Goal: Answer question/provide support: Share knowledge or assist other users

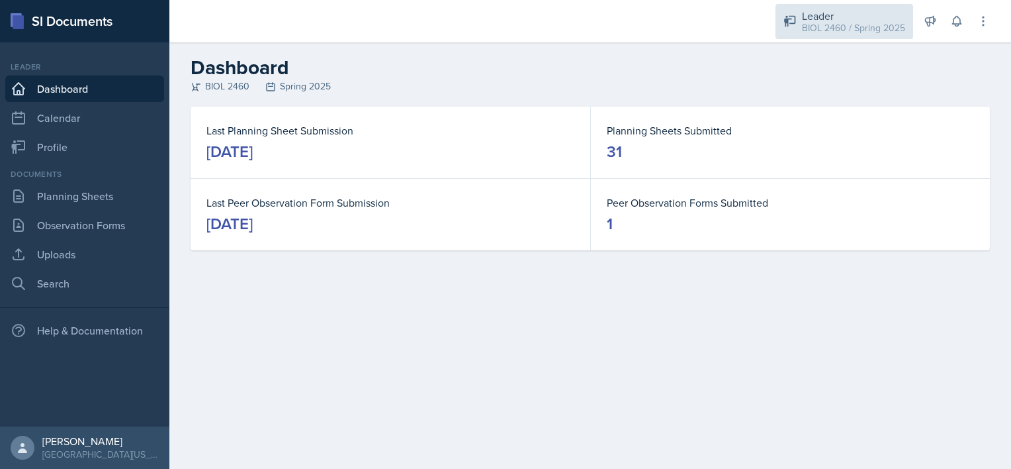
click at [857, 26] on div "BIOL 2460 / Spring 2025" at bounding box center [853, 28] width 103 height 14
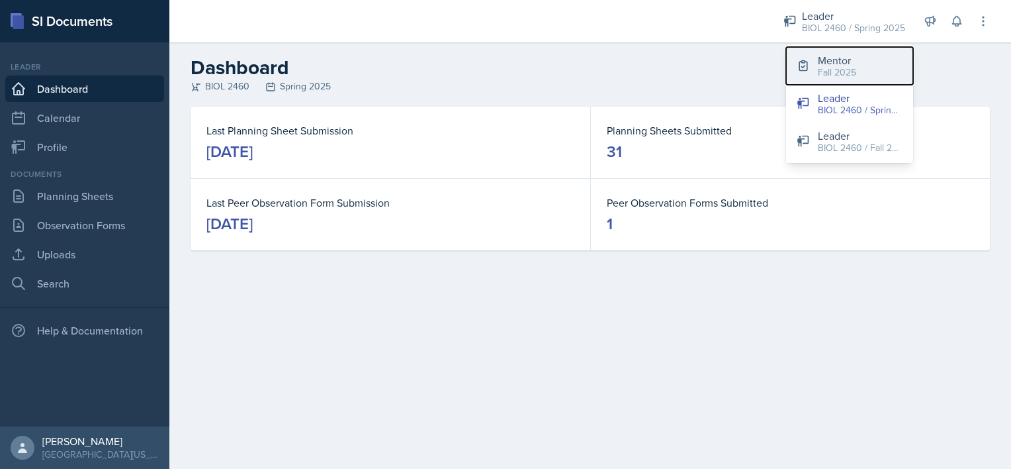
click at [835, 71] on div "Fall 2025" at bounding box center [837, 73] width 38 height 14
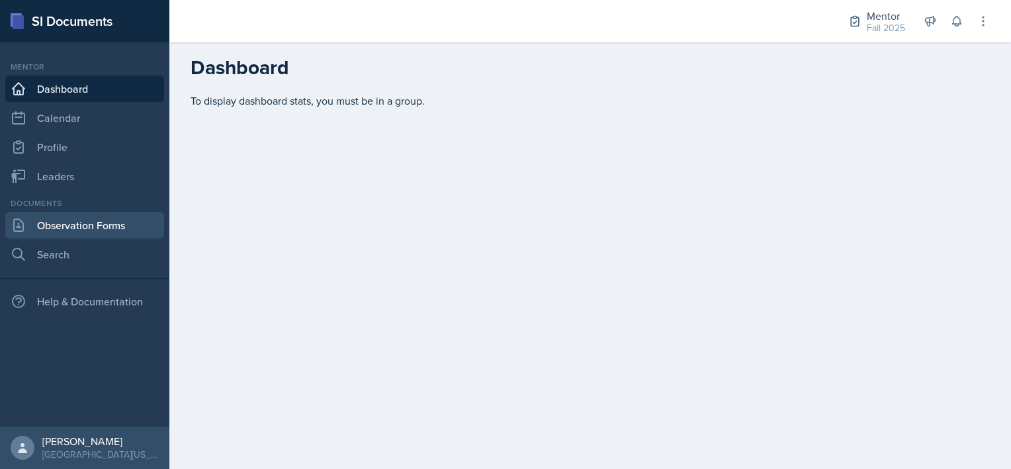
click at [84, 224] on link "Observation Forms" at bounding box center [84, 225] width 159 height 26
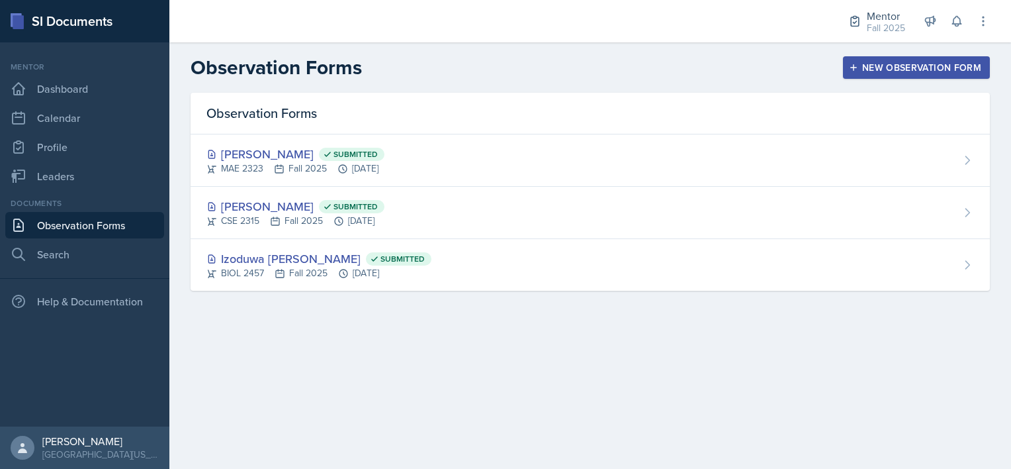
click at [903, 69] on div "New Observation Form" at bounding box center [917, 67] width 130 height 11
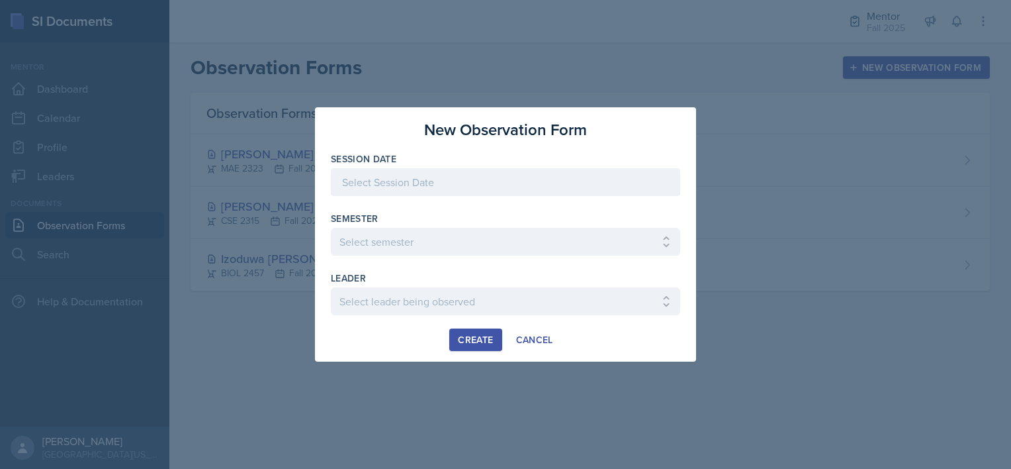
click at [480, 182] on div at bounding box center [505, 182] width 349 height 28
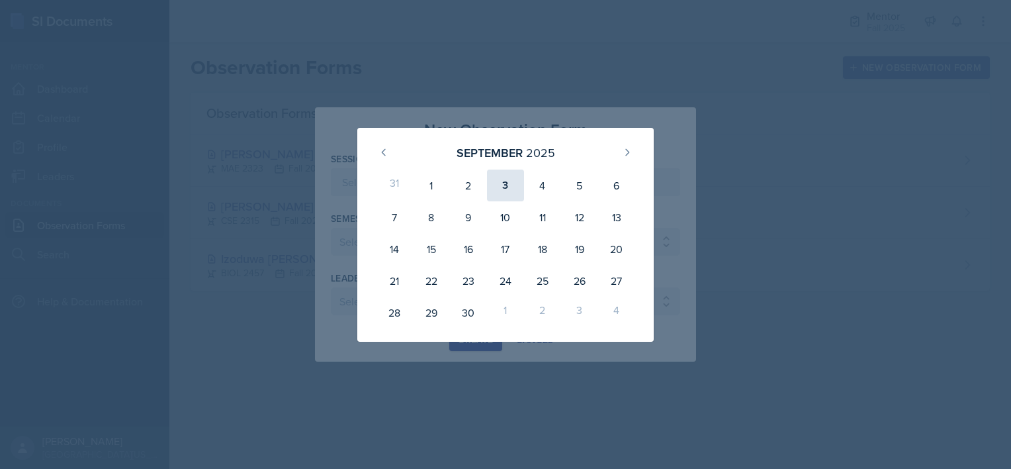
click at [512, 185] on div "3" at bounding box center [505, 185] width 37 height 32
type input "[DATE]"
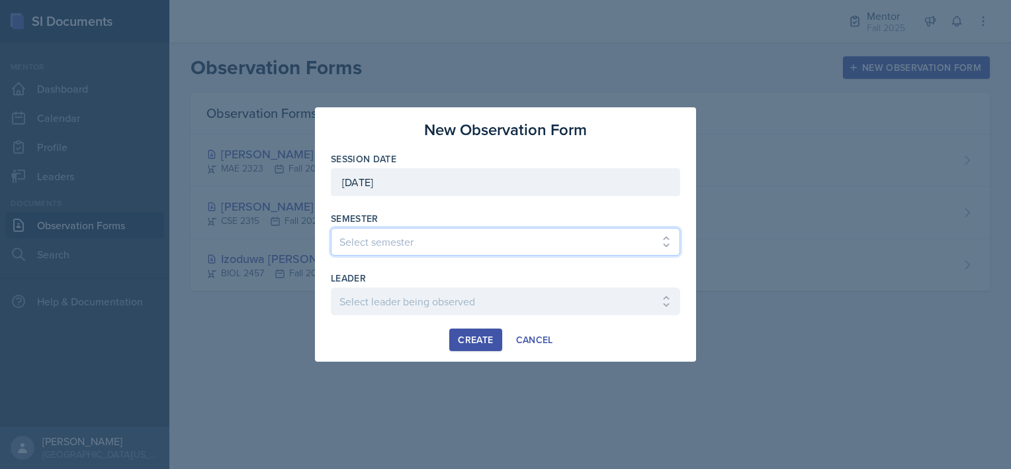
click at [400, 233] on select "Select semester All Fall 2024 Spring 2025 Fall 2025 Spring 2024 Fall 2023" at bounding box center [505, 242] width 349 height 28
select select "a8c40de0-d7eb-4f82-90ee-ac0c6ce45f71"
click at [331, 228] on select "Select semester All Fall 2024 Spring 2025 Fall 2025 Spring 2024 Fall 2023" at bounding box center [505, 242] width 349 height 28
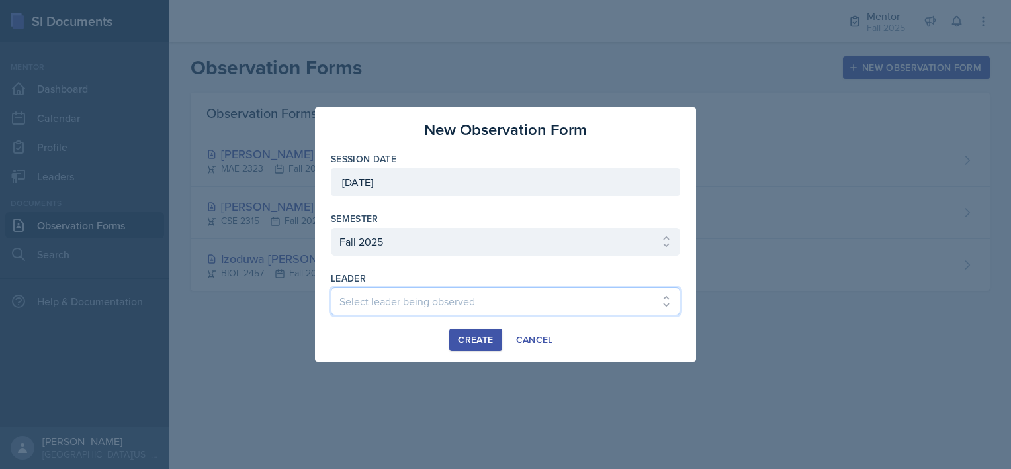
click at [369, 304] on select "Select leader being observed Andrew Luisi / NURS 3366 - PATHOPHYSIOLOGIC PROCES…" at bounding box center [505, 301] width 349 height 28
select select "c28d7c16-04cf-484e-afd1-f66cc9114c12"
click at [331, 287] on select "Select leader being observed Andrew Luisi / NURS 3366 - PATHOPHYSIOLOGIC PROCES…" at bounding box center [505, 301] width 349 height 28
click at [471, 339] on div "Create" at bounding box center [475, 339] width 35 height 11
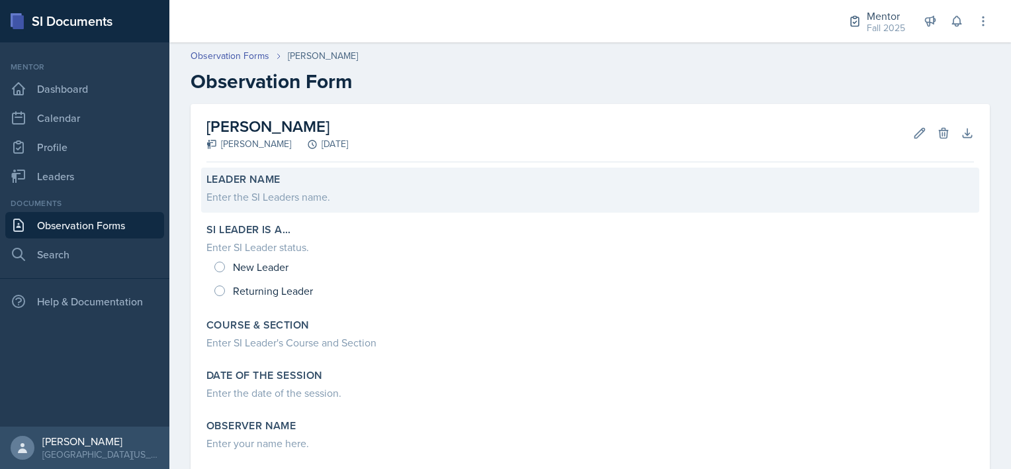
click at [251, 201] on div "Enter the SI Leaders name." at bounding box center [590, 197] width 768 height 16
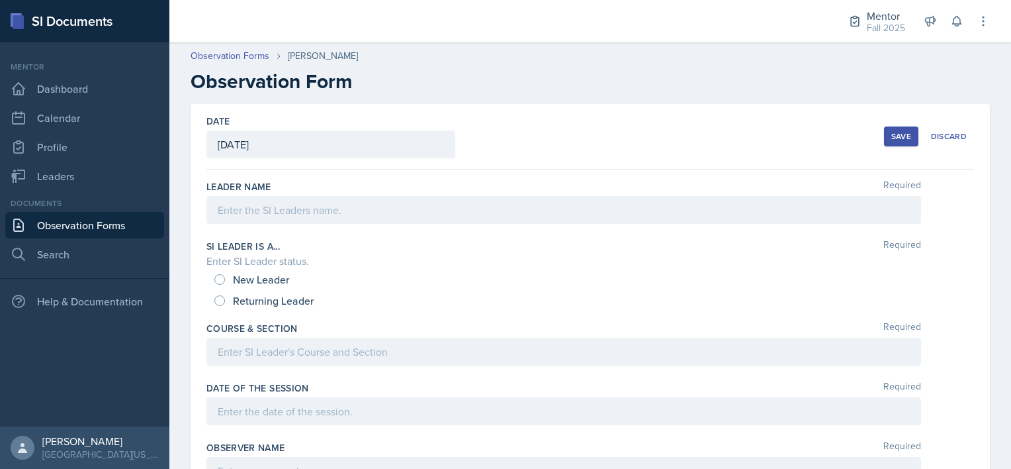
click at [285, 222] on div at bounding box center [563, 210] width 715 height 28
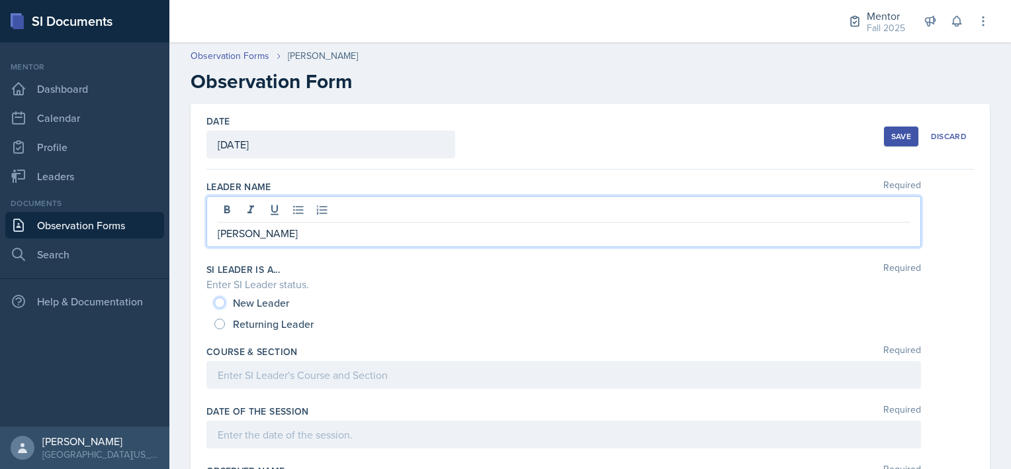
click at [216, 302] on input "New Leader" at bounding box center [219, 302] width 11 height 11
radio input "true"
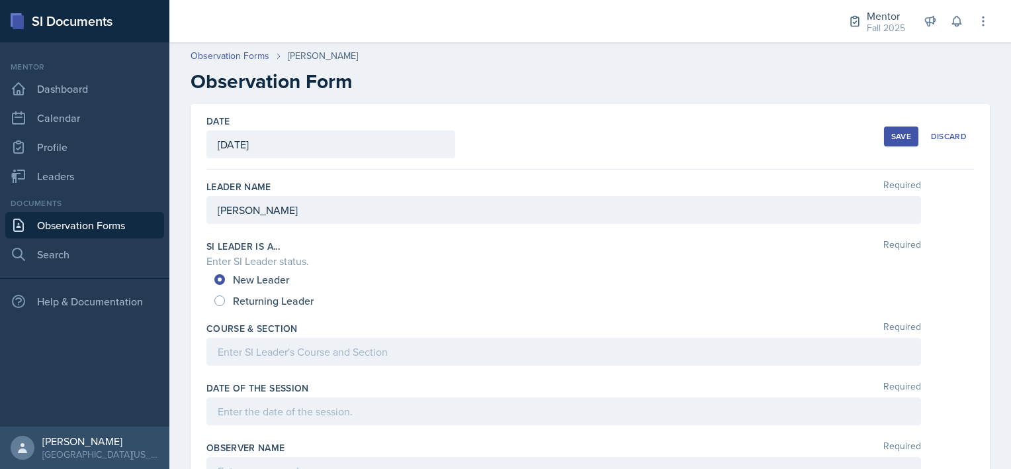
click at [224, 357] on div at bounding box center [563, 352] width 715 height 28
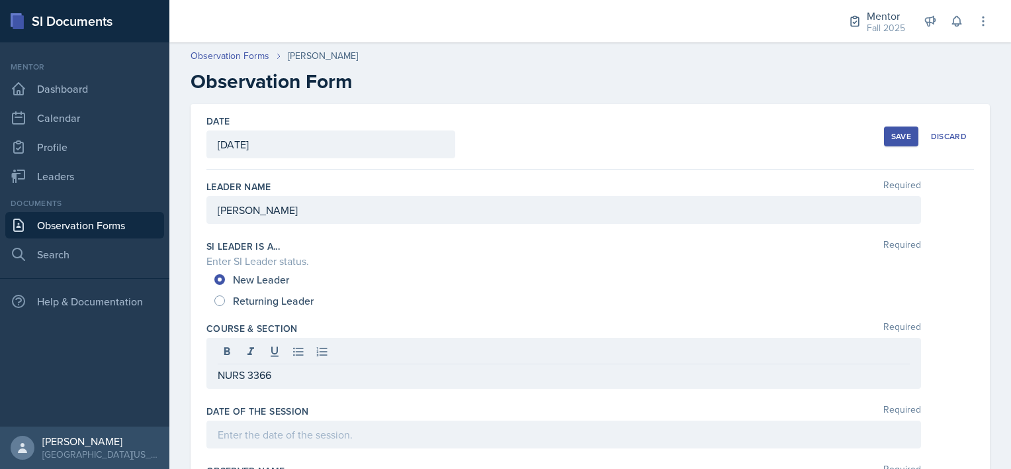
click at [287, 422] on div at bounding box center [563, 434] width 715 height 28
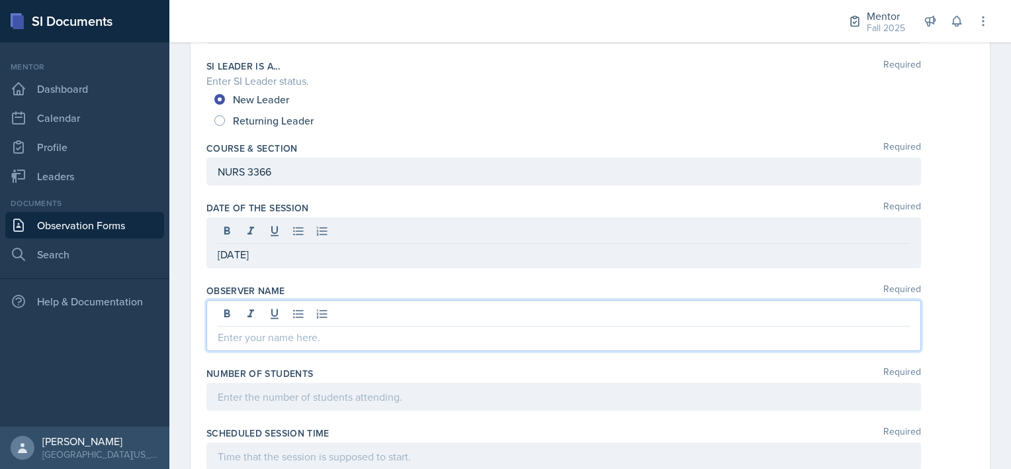
click at [252, 329] on p at bounding box center [564, 337] width 692 height 16
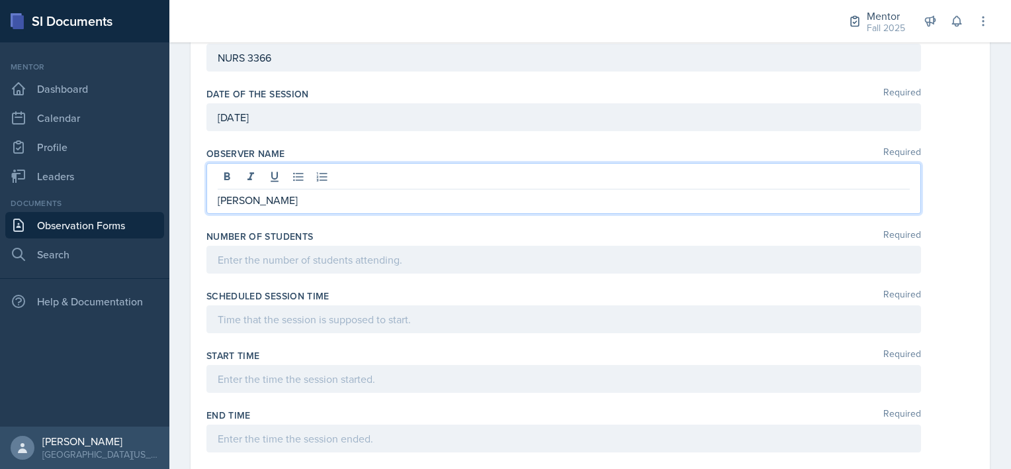
scroll to position [310, 0]
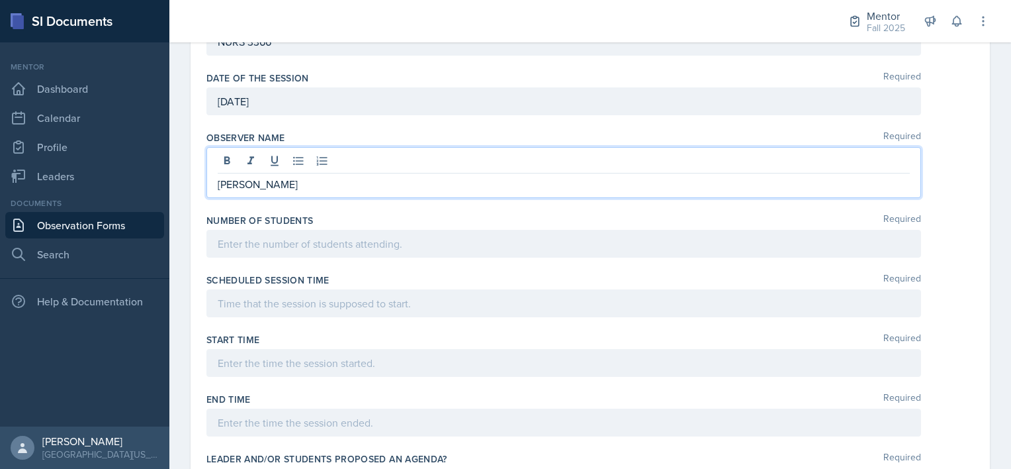
click at [233, 249] on div at bounding box center [563, 244] width 715 height 28
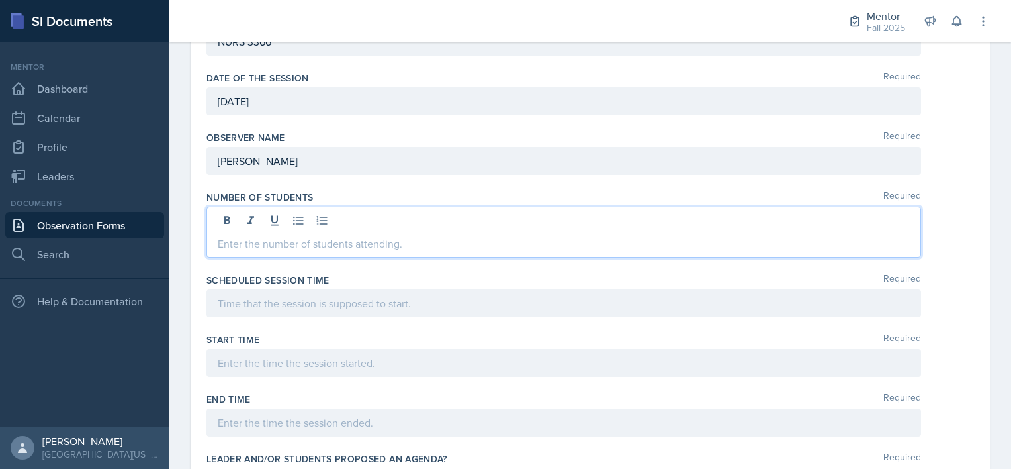
scroll to position [334, 0]
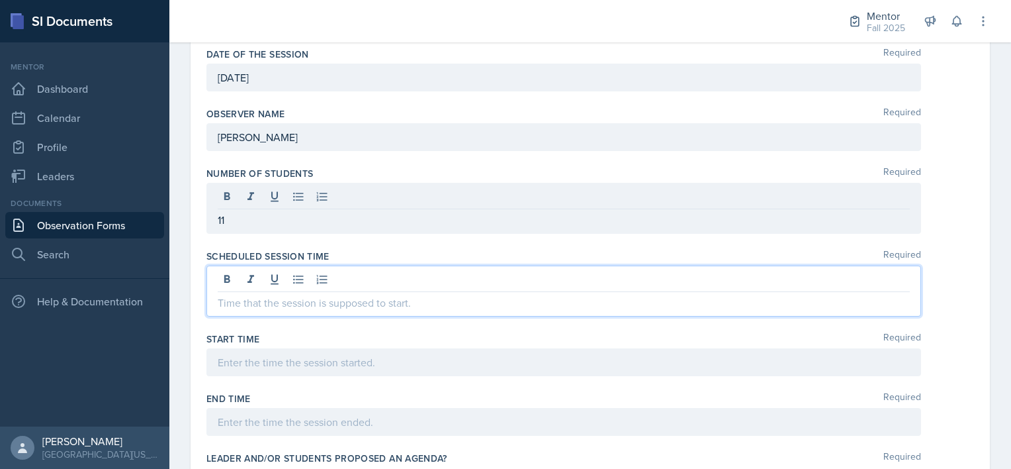
click at [242, 279] on div at bounding box center [563, 290] width 715 height 51
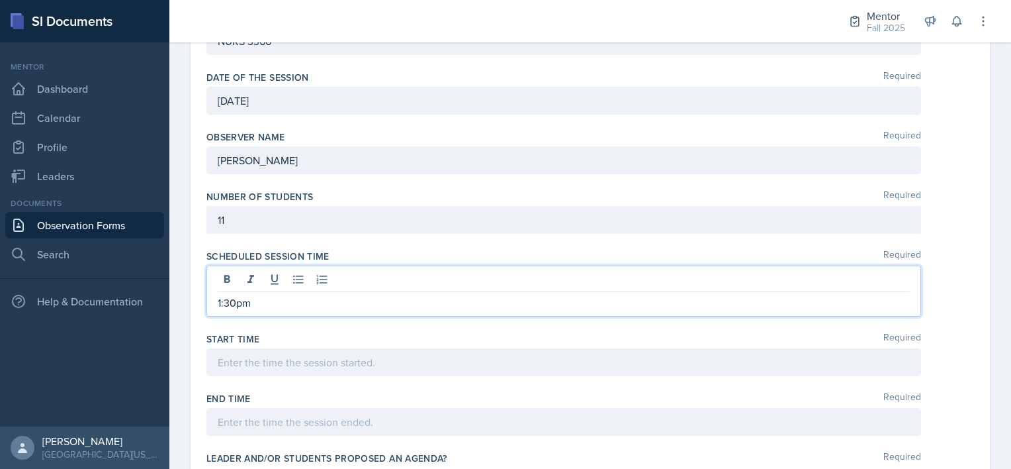
click at [225, 363] on div at bounding box center [563, 362] width 715 height 28
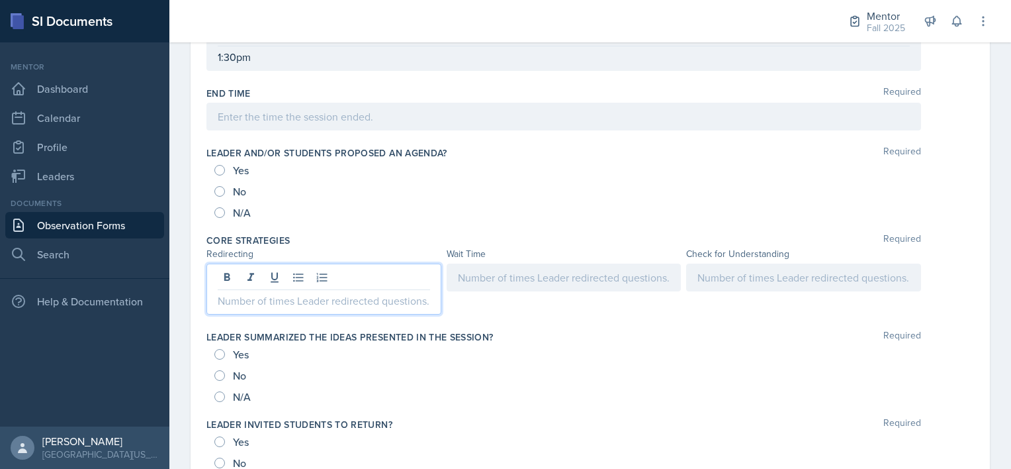
scroll to position [616, 0]
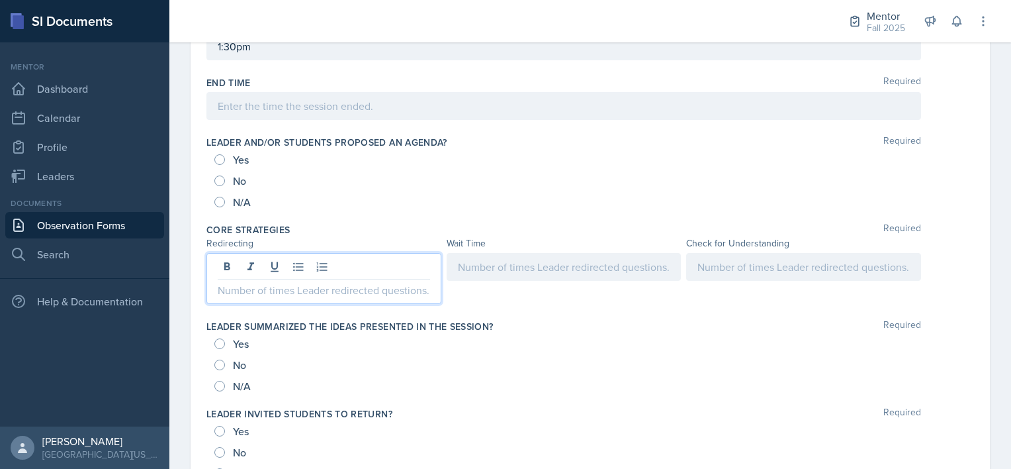
click at [244, 282] on p at bounding box center [324, 290] width 212 height 16
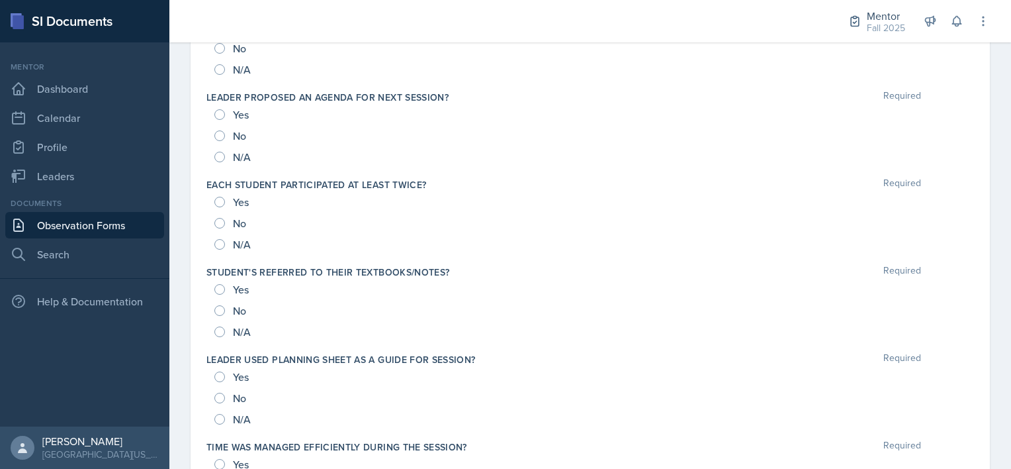
scroll to position [1009, 0]
click at [224, 280] on div "Yes" at bounding box center [232, 287] width 37 height 21
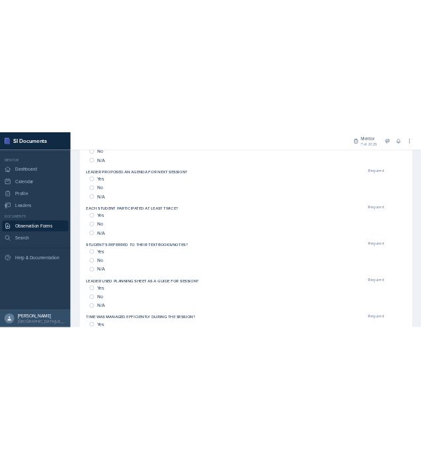
scroll to position [986, 0]
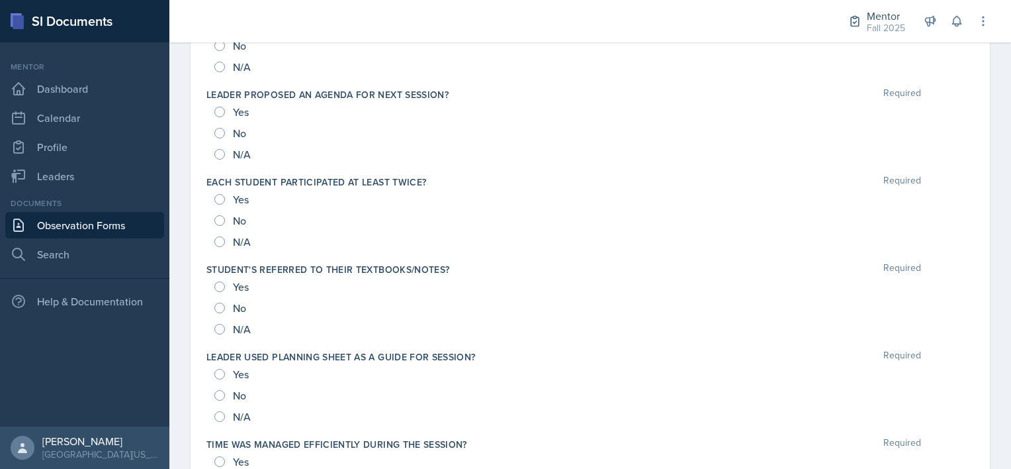
click at [224, 280] on div "Yes" at bounding box center [232, 286] width 37 height 21
click at [220, 286] on input "Yes" at bounding box center [219, 286] width 11 height 11
radio input "true"
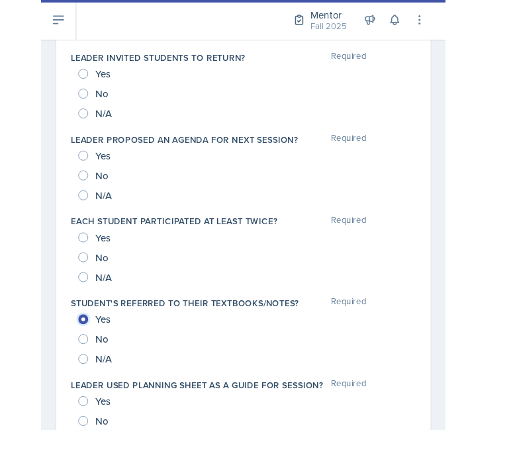
scroll to position [945, 0]
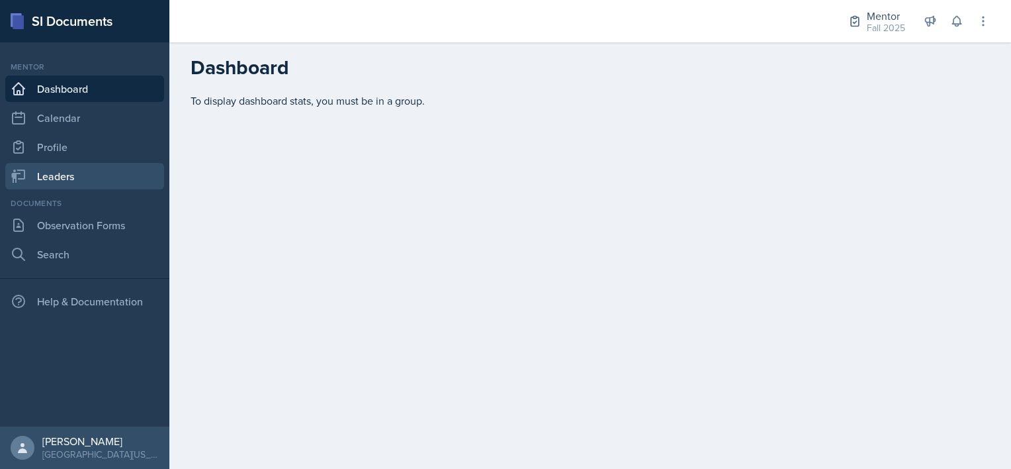
click at [56, 169] on link "Leaders" at bounding box center [84, 176] width 159 height 26
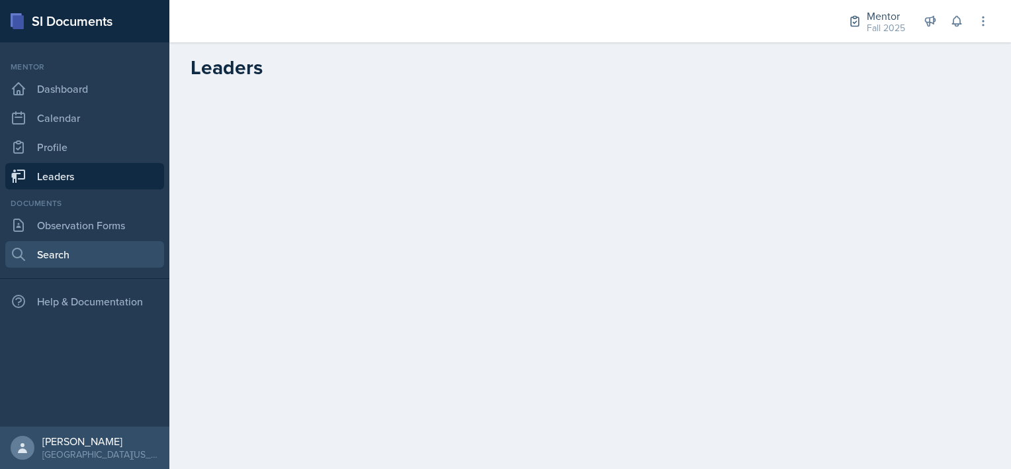
click at [76, 253] on link "Search" at bounding box center [84, 254] width 159 height 26
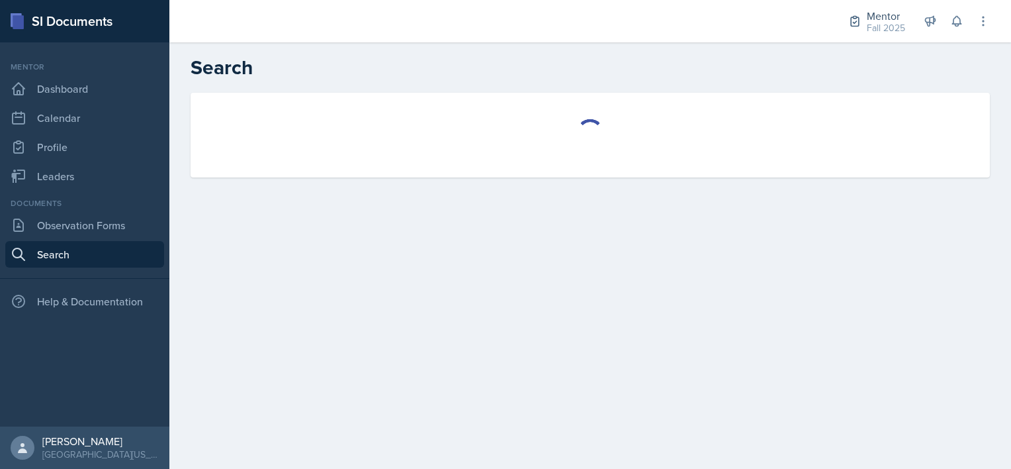
select select "all"
select select "1"
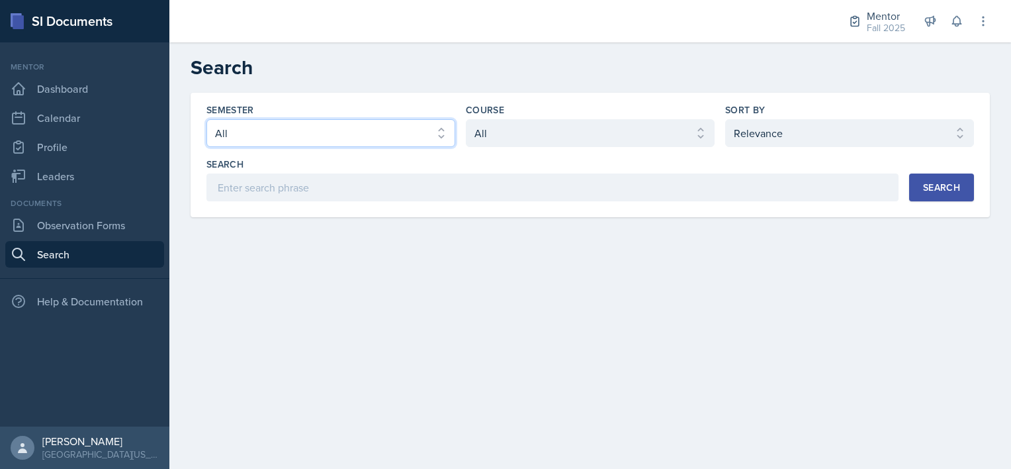
click at [297, 141] on select "Select semester All Fall 2025 Spring 2025 Fall 2024 Spring 2024 Fall 2023" at bounding box center [330, 133] width 249 height 28
select select "a8c40de0-d7eb-4f82-90ee-ac0c6ce45f71"
click at [206, 119] on select "Select semester All Fall 2025 Spring 2025 Fall 2024 Spring 2024 Fall 2023" at bounding box center [330, 133] width 249 height 28
click at [490, 125] on select "Select course All ASTR 1345 BIOL 1345 BIOL 1441 BIOL 1442 BIOL 2300 BIOL 2444 B…" at bounding box center [590, 133] width 249 height 28
select select "f5e0376e-e2ce-431c-8981-7364c091322b"
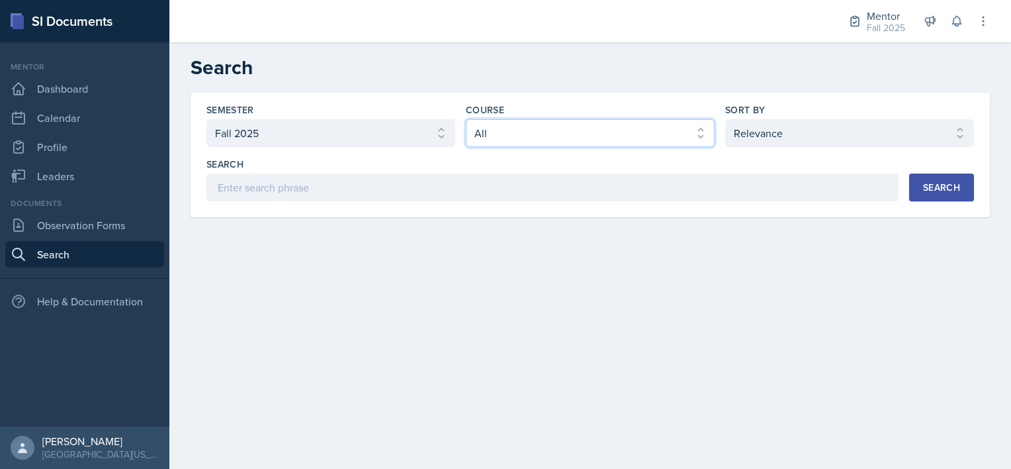
click at [466, 119] on select "Select course All ASTR 1345 BIOL 1345 BIOL 1441 BIOL 1442 BIOL 2300 BIOL 2444 B…" at bounding box center [590, 133] width 249 height 28
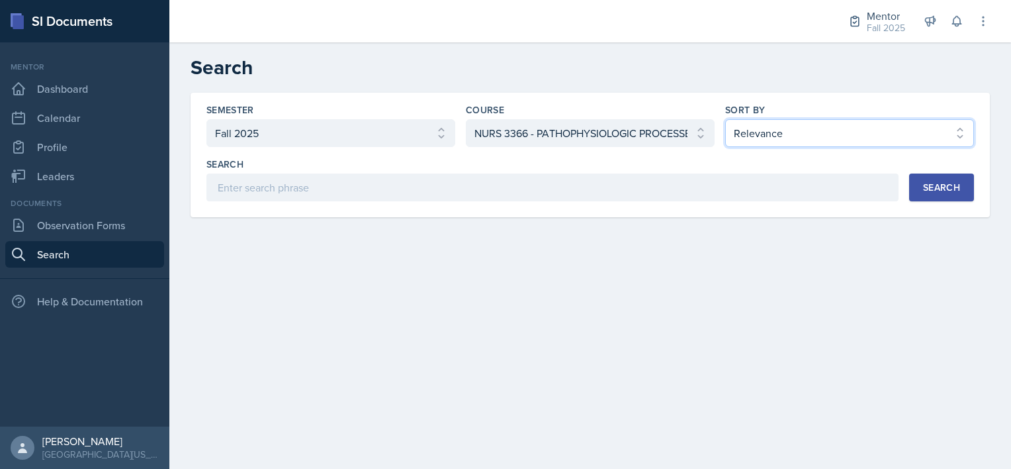
click at [776, 136] on select "Select sort by Relevance Document Date (Asc) Document Date (Desc)" at bounding box center [849, 133] width 249 height 28
click at [725, 119] on select "Select sort by Relevance Document Date (Asc) Document Date (Desc)" at bounding box center [849, 133] width 249 height 28
click at [945, 185] on div "Search" at bounding box center [941, 187] width 37 height 11
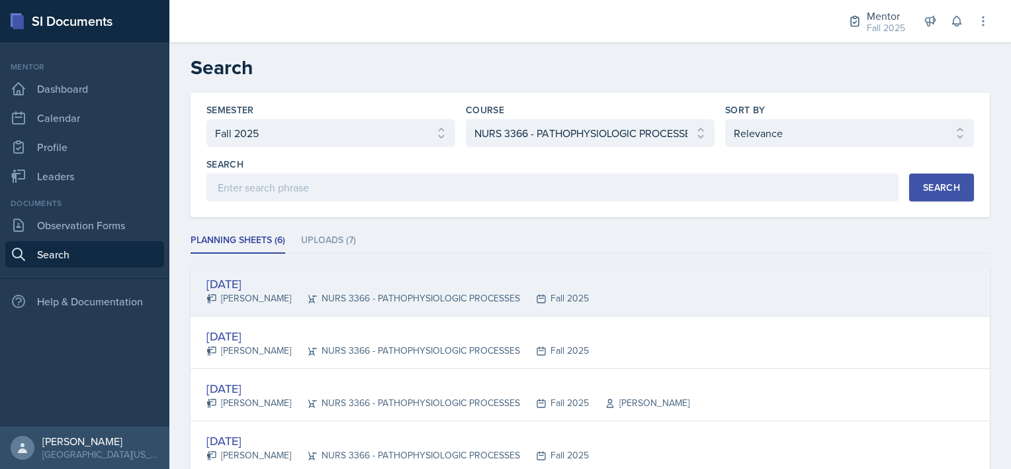
click at [340, 273] on div "[DATE] [PERSON_NAME] NURS 3366 - PATHOPHYSIOLOGIC PROCESSES Fall 2025" at bounding box center [591, 290] width 800 height 52
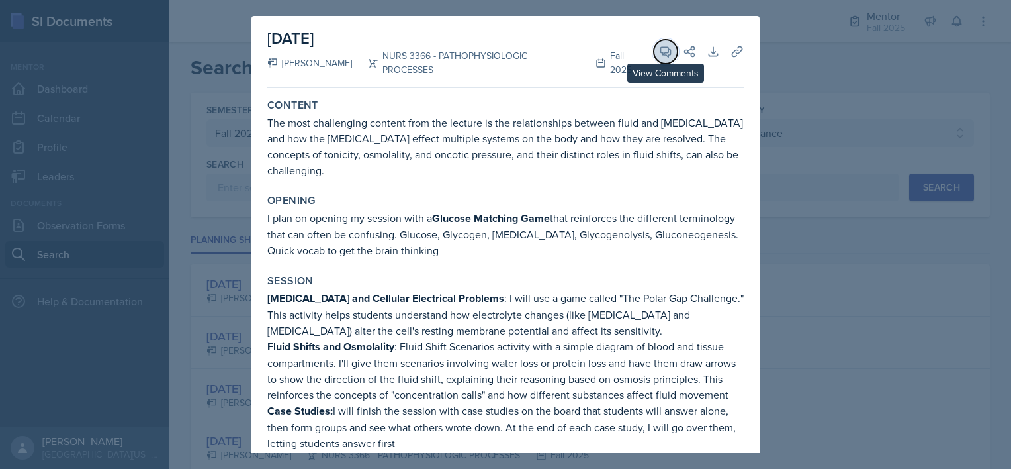
click at [659, 46] on icon at bounding box center [665, 51] width 13 height 13
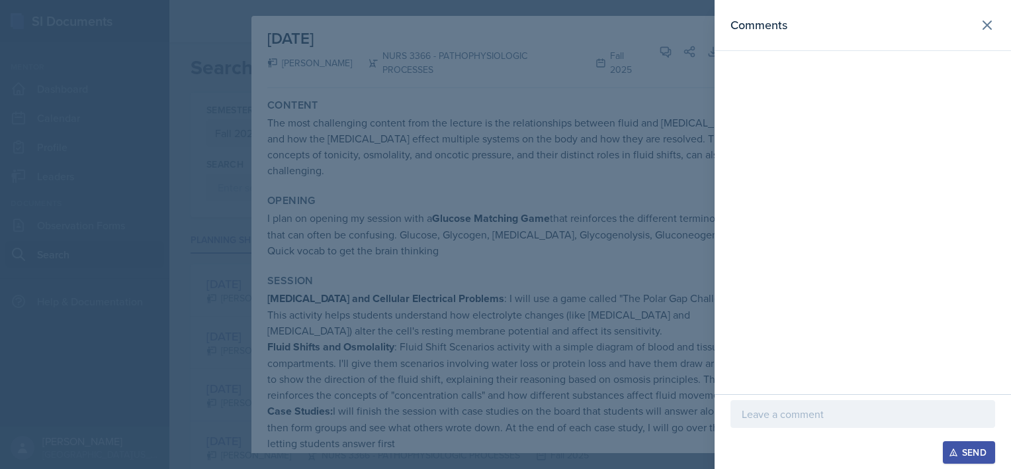
click at [760, 413] on p at bounding box center [863, 414] width 242 height 16
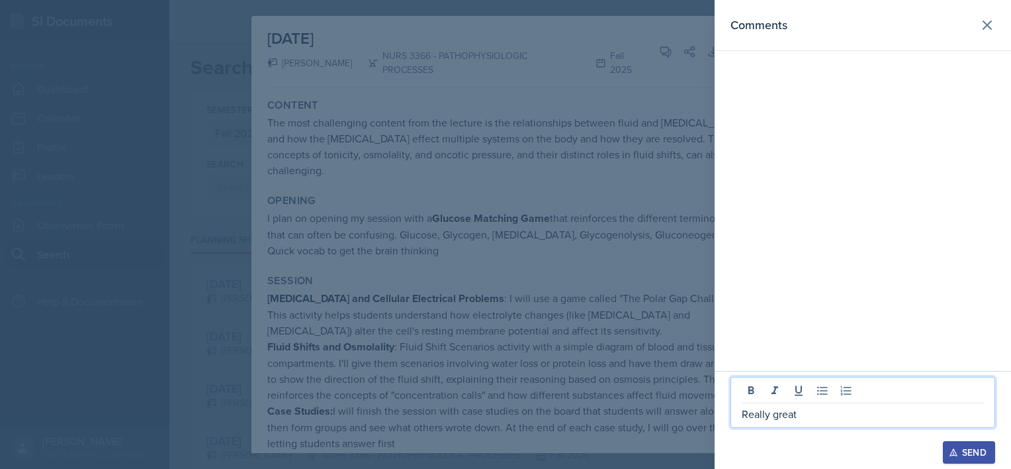
drag, startPoint x: 805, startPoint y: 413, endPoint x: 706, endPoint y: 408, distance: 98.7
click at [706, 408] on div "Comments Really great Send" at bounding box center [505, 234] width 1011 height 469
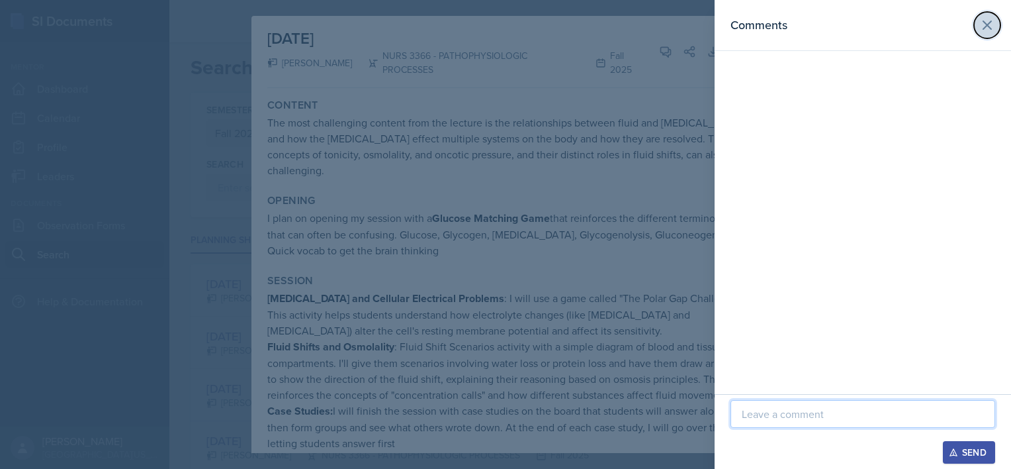
click at [984, 25] on icon at bounding box center [988, 25] width 16 height 16
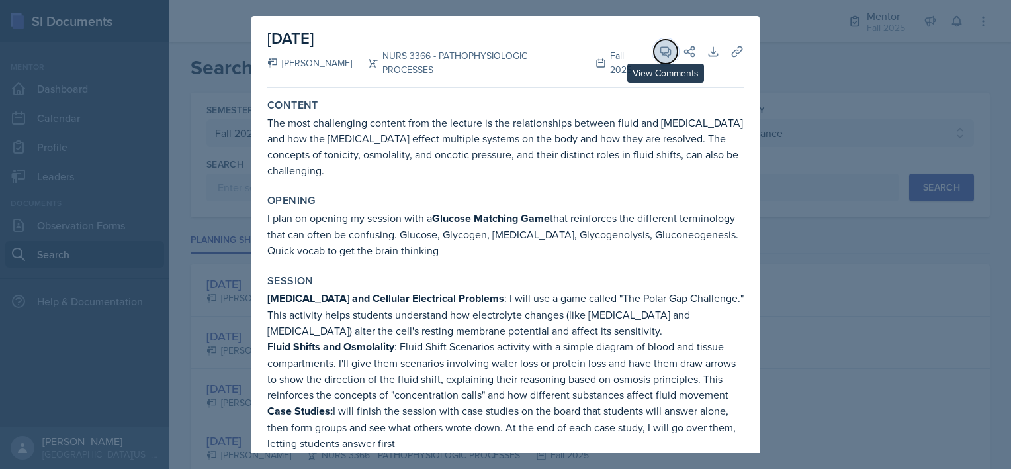
click at [659, 46] on icon at bounding box center [665, 51] width 13 height 13
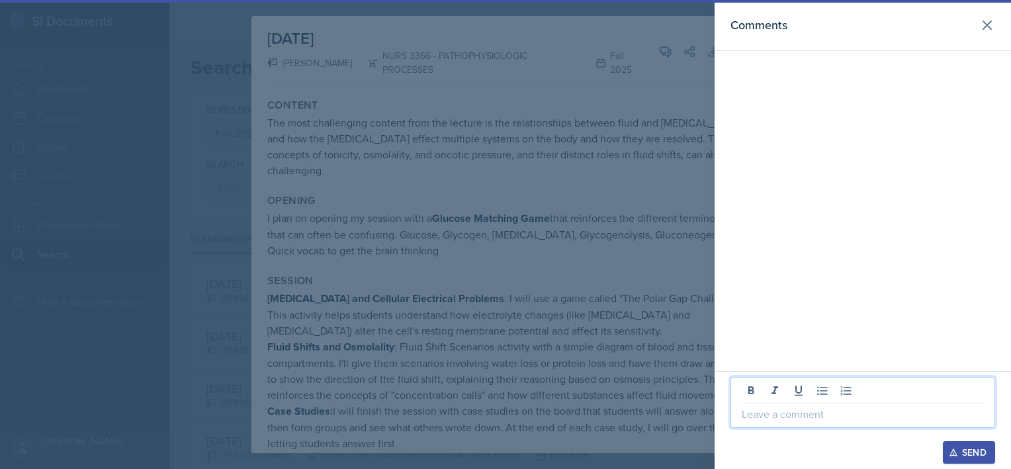
click at [749, 420] on p at bounding box center [863, 414] width 242 height 16
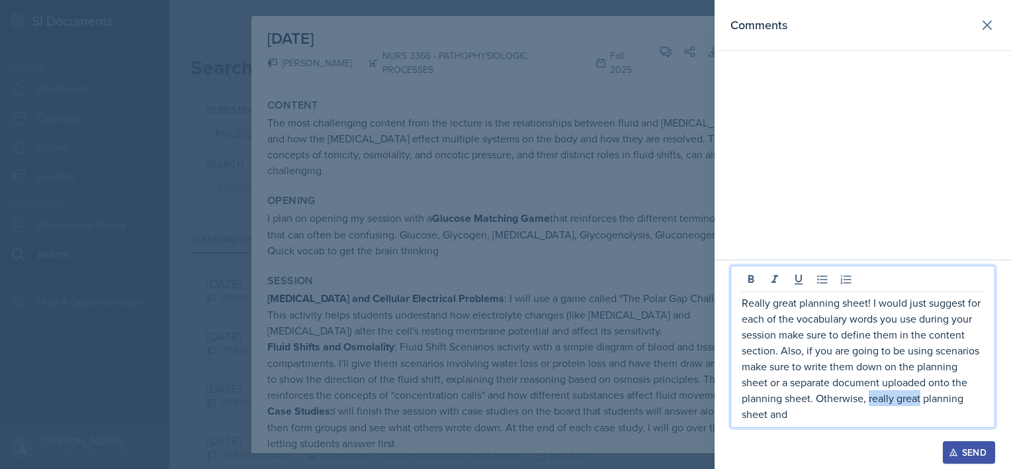
drag, startPoint x: 921, startPoint y: 397, endPoint x: 868, endPoint y: 404, distance: 54.0
click at [868, 404] on p "Really great planning sheet! I would just suggest for each of the vocabulary wo…" at bounding box center [863, 358] width 242 height 127
click at [814, 426] on div "Really great planning sheet! I would just suggest for each of the vocabulary wo…" at bounding box center [863, 346] width 265 height 162
click at [809, 413] on p "Really great planning sheet! I would just suggest for each of the vocabulary wo…" at bounding box center [863, 358] width 242 height 127
click at [817, 393] on p "Really great planning sheet! I would just suggest for each of the vocabulary wo…" at bounding box center [863, 358] width 242 height 127
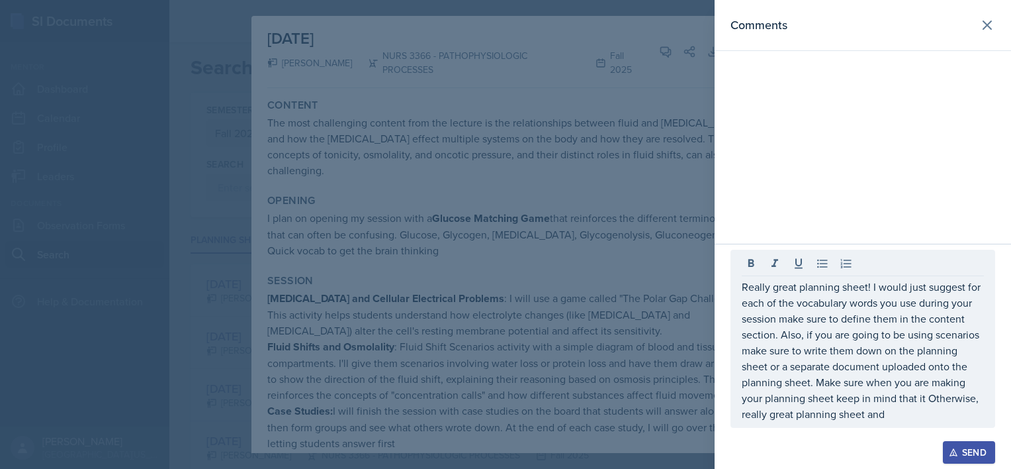
click at [928, 400] on p "Really great planning sheet! I would just suggest for each of the vocabulary wo…" at bounding box center [863, 350] width 242 height 143
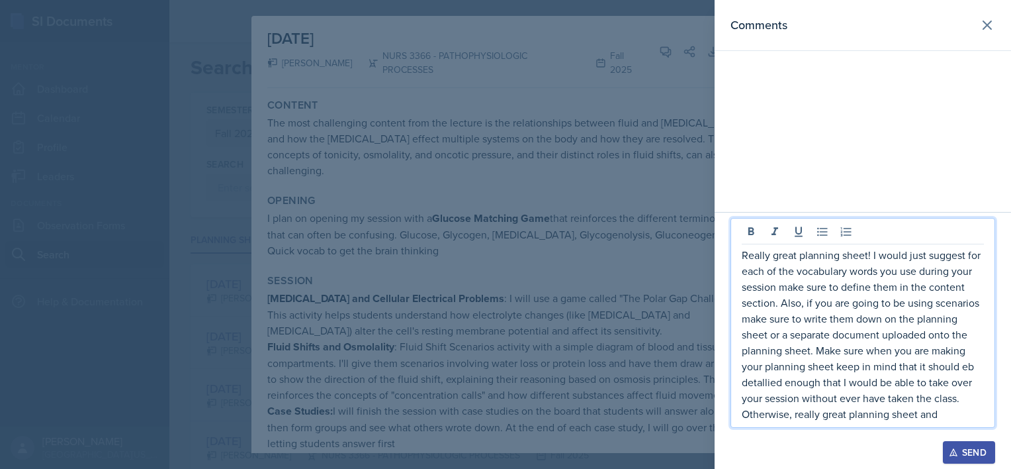
drag, startPoint x: 943, startPoint y: 416, endPoint x: 794, endPoint y: 418, distance: 148.9
click at [794, 418] on p "Really great planning sheet! I would just suggest for each of the vocabulary wo…" at bounding box center [863, 334] width 242 height 175
drag, startPoint x: 977, startPoint y: 416, endPoint x: 960, endPoint y: 418, distance: 17.4
click at [960, 418] on p "Really great planning sheet! I would just suggest for each of the vocabulary wo…" at bounding box center [863, 334] width 242 height 175
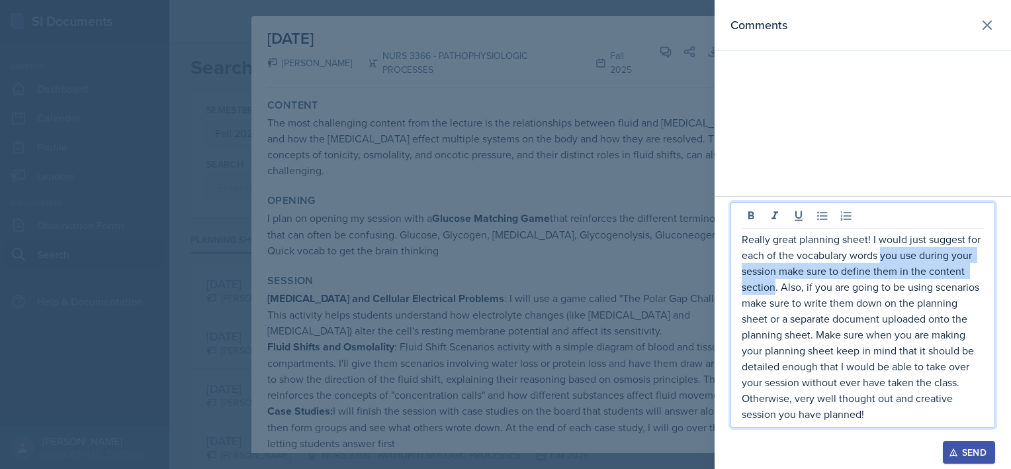
drag, startPoint x: 883, startPoint y: 257, endPoint x: 775, endPoint y: 289, distance: 112.7
click at [775, 289] on p "Really great planning sheet! I would just suggest for each of the vocabulary wo…" at bounding box center [863, 326] width 242 height 191
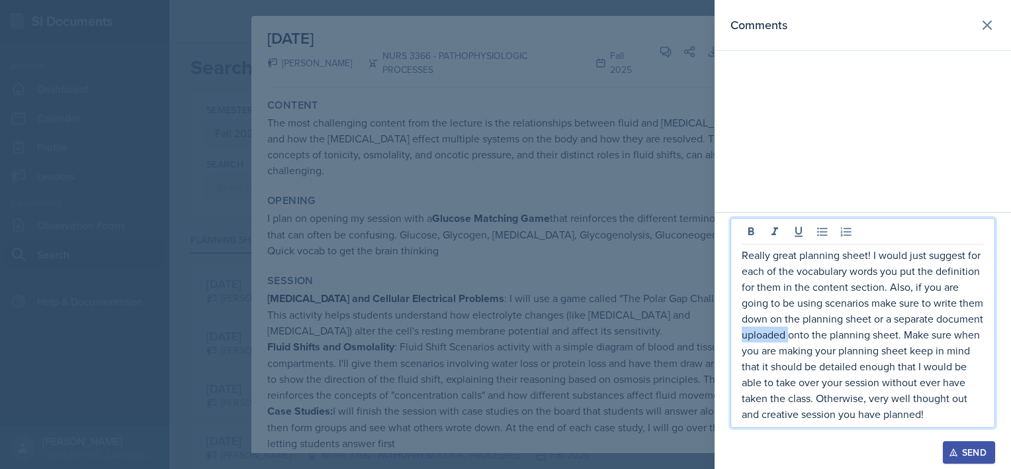
drag, startPoint x: 838, startPoint y: 334, endPoint x: 794, endPoint y: 340, distance: 44.7
click at [794, 340] on p "Really great planning sheet! I would just suggest for each of the vocabulary wo…" at bounding box center [863, 334] width 242 height 175
click at [870, 289] on p "Really great planning sheet! I would just suggest for each of the vocabulary wo…" at bounding box center [863, 334] width 242 height 175
click at [975, 320] on p "Really great planning sheet! I would just suggest for each of the vocabulary wo…" at bounding box center [863, 334] width 242 height 175
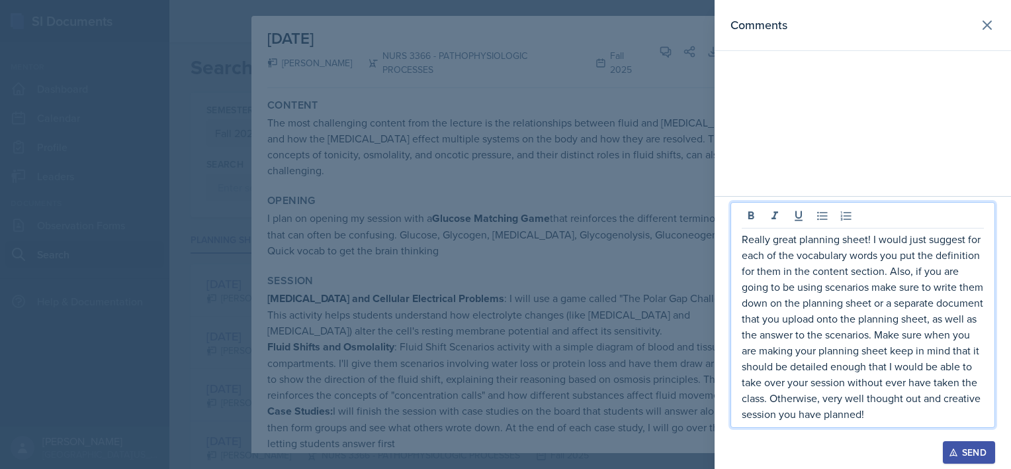
click at [749, 351] on p "Really great planning sheet! I would just suggest for each of the vocabulary wo…" at bounding box center [863, 326] width 242 height 191
click at [896, 365] on p "Really great planning sheet! I would just suggest for each of the vocabulary wo…" at bounding box center [863, 326] width 242 height 191
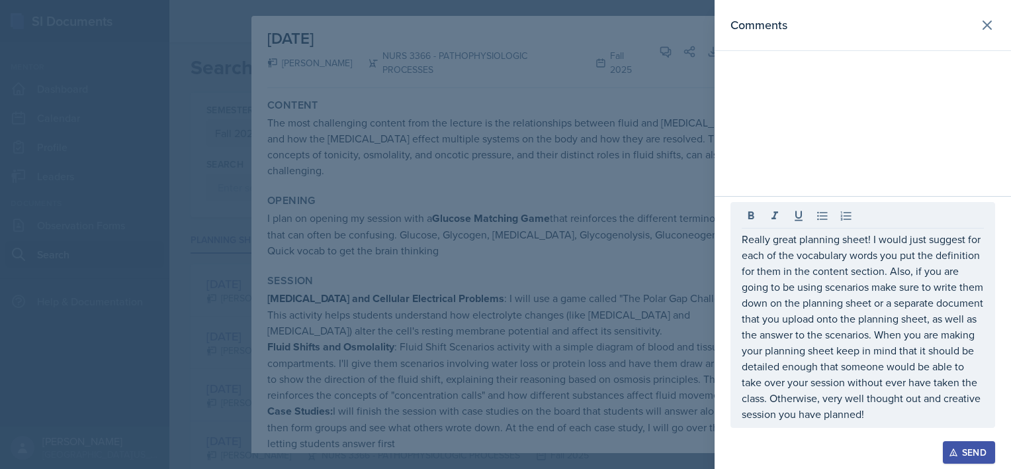
click at [964, 450] on div "Send" at bounding box center [969, 452] width 35 height 11
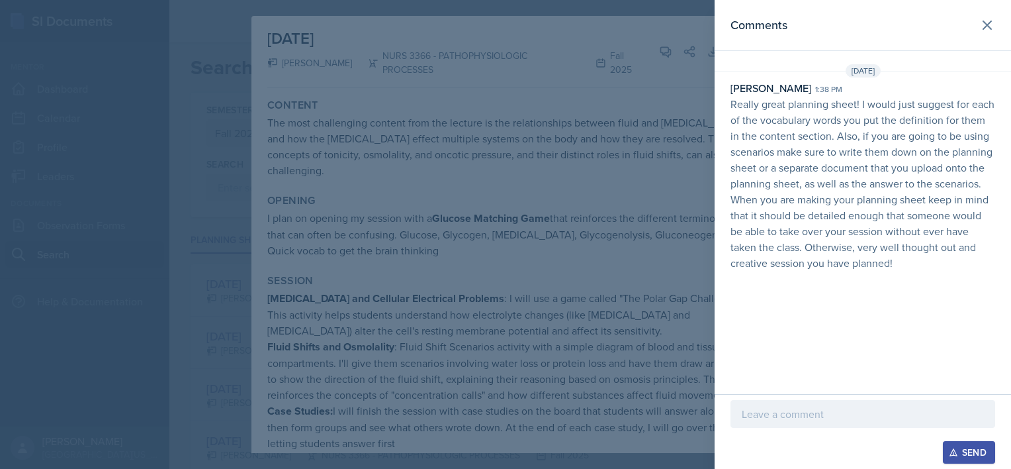
click at [659, 306] on div at bounding box center [505, 234] width 1011 height 469
